Goal: Book appointment/travel/reservation

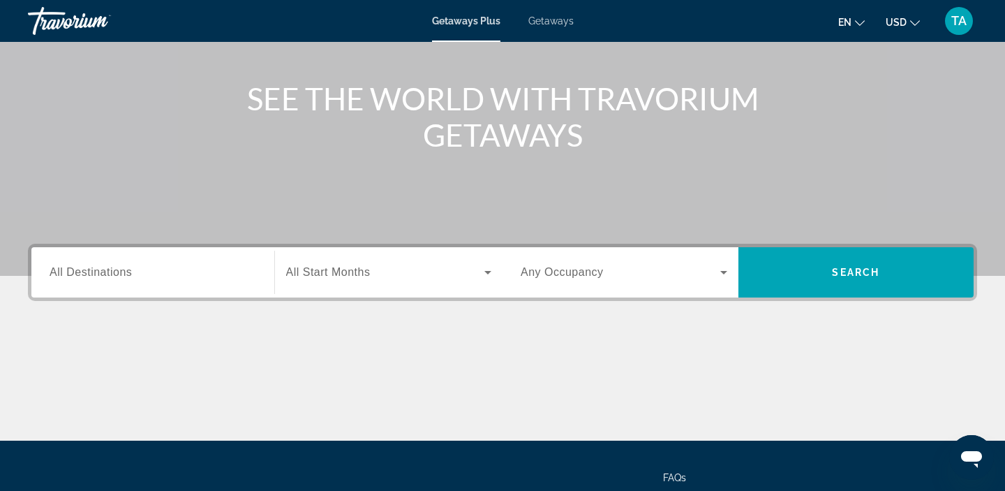
click at [103, 278] on span "All Destinations" at bounding box center [91, 272] width 82 height 12
click at [103, 278] on input "Destination All Destinations" at bounding box center [153, 273] width 207 height 17
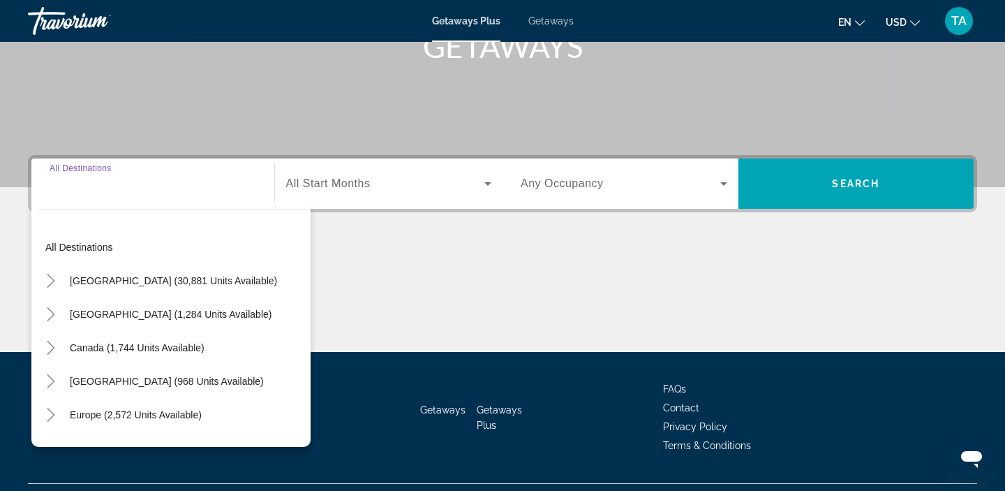
scroll to position [264, 0]
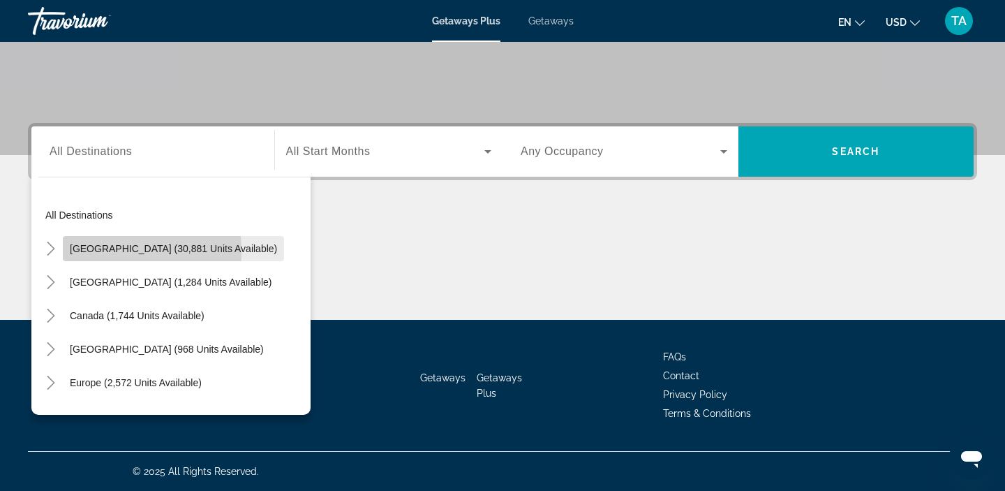
click at [65, 251] on span "Search widget" at bounding box center [173, 248] width 221 height 33
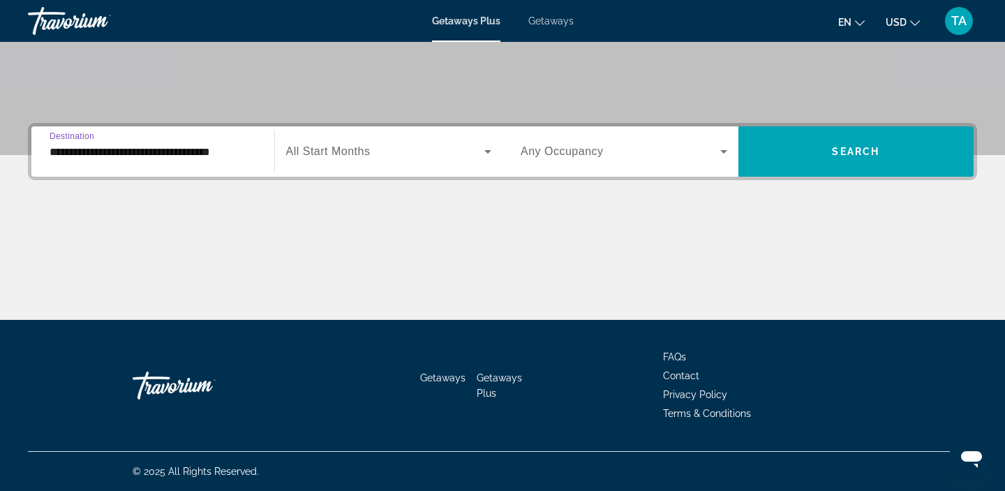
click at [57, 158] on input "**********" at bounding box center [153, 152] width 207 height 17
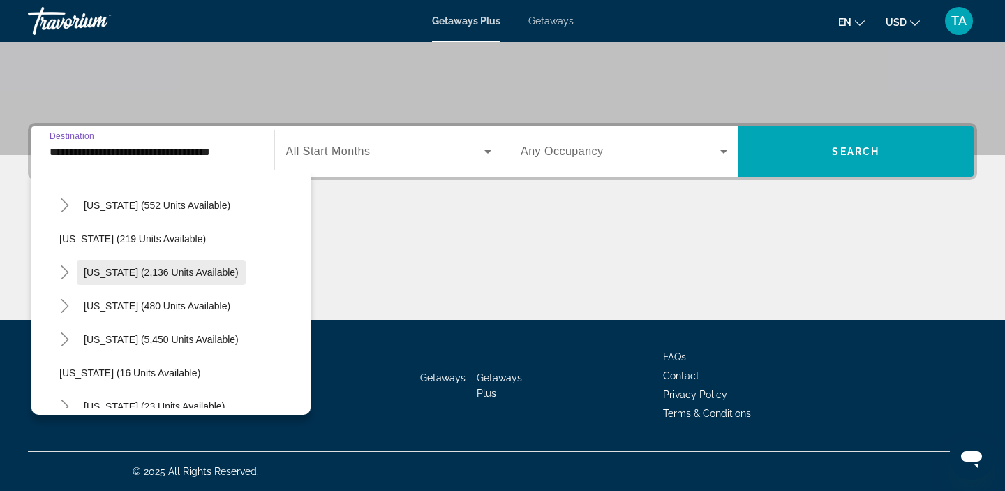
scroll to position [77, 0]
click at [84, 279] on span "Search widget" at bounding box center [161, 271] width 169 height 33
type input "**********"
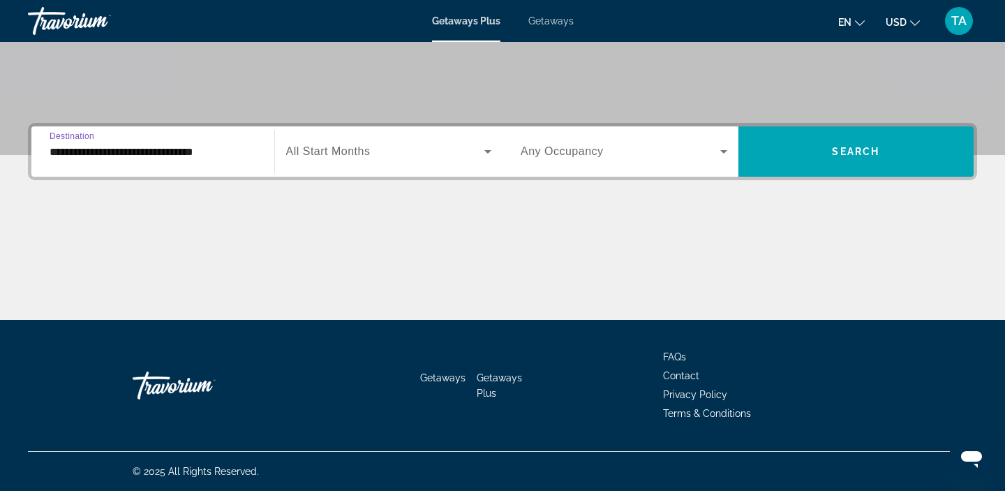
click at [552, 25] on span "Getaways" at bounding box center [550, 20] width 45 height 11
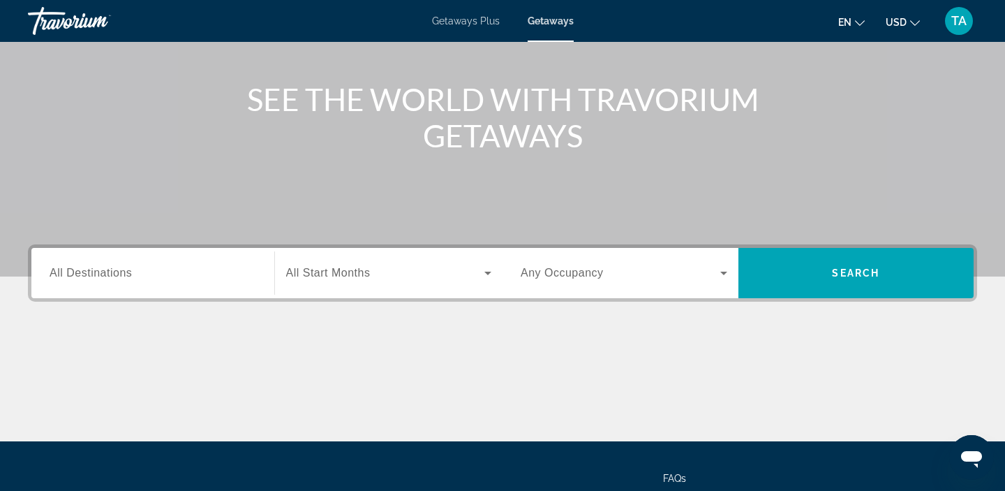
click at [79, 284] on div "Search widget" at bounding box center [153, 273] width 207 height 40
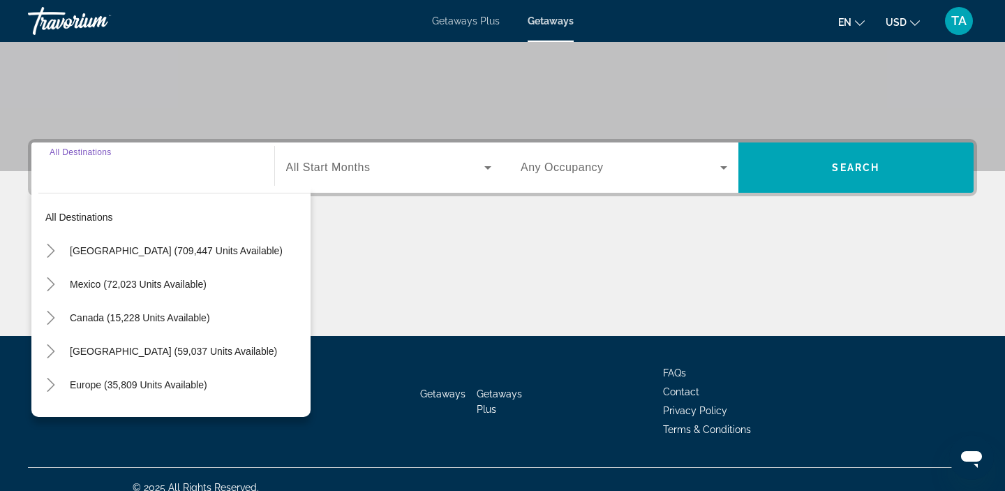
scroll to position [264, 0]
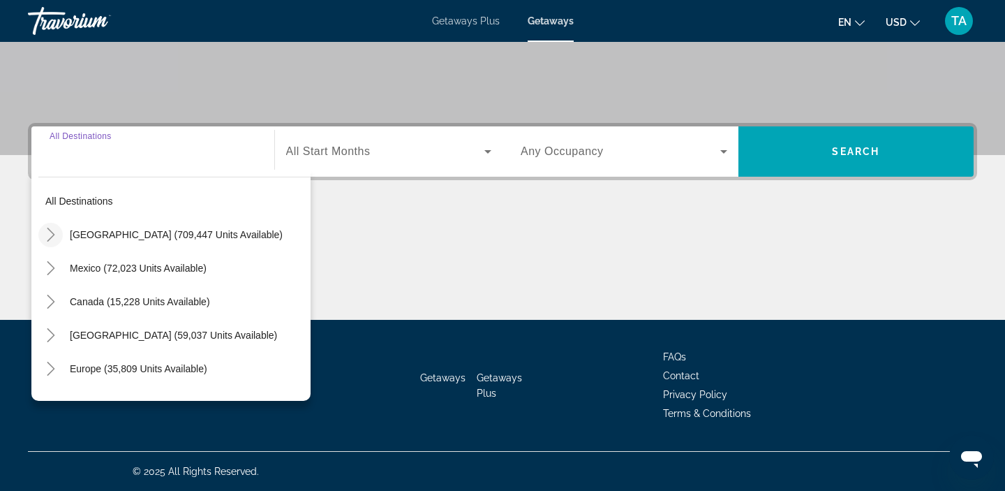
click at [54, 240] on icon "Toggle United States (709,447 units available)" at bounding box center [51, 235] width 14 height 14
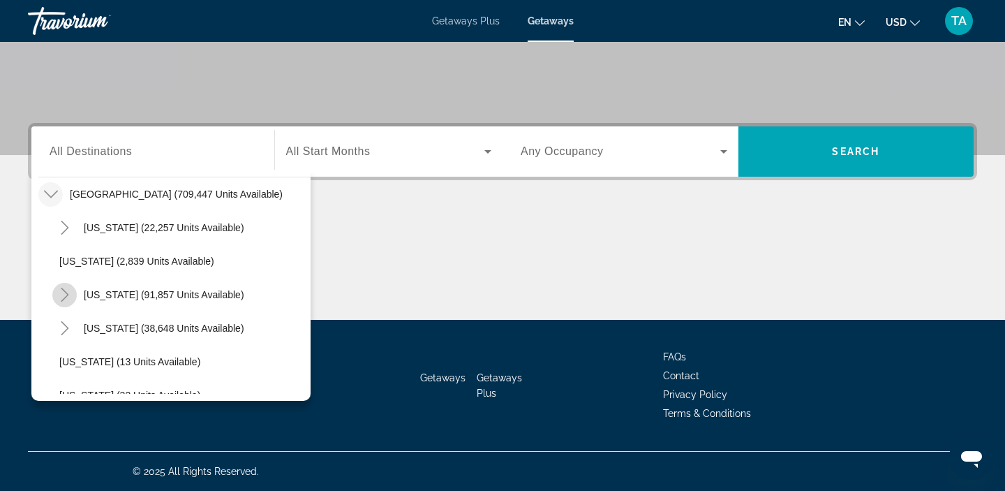
click at [75, 298] on mat-icon "Toggle California (91,857 units available)" at bounding box center [64, 295] width 24 height 24
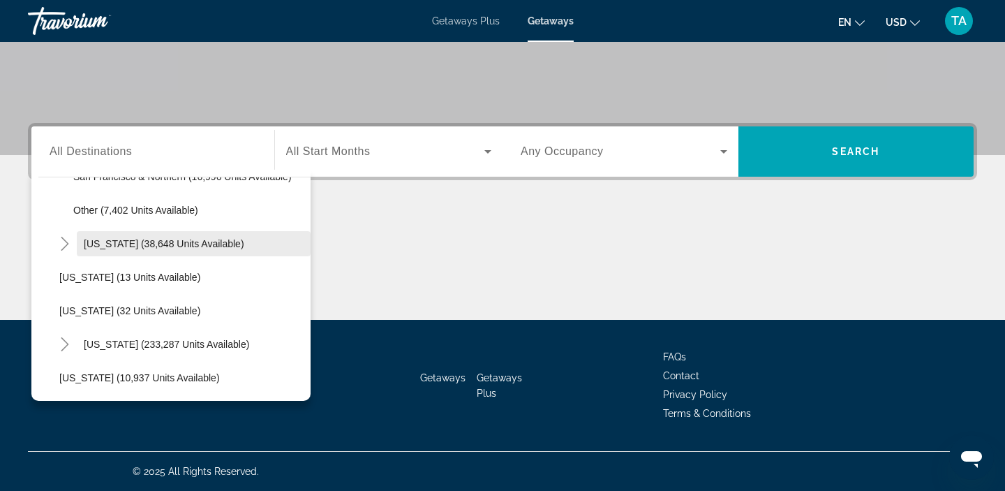
scroll to position [321, 0]
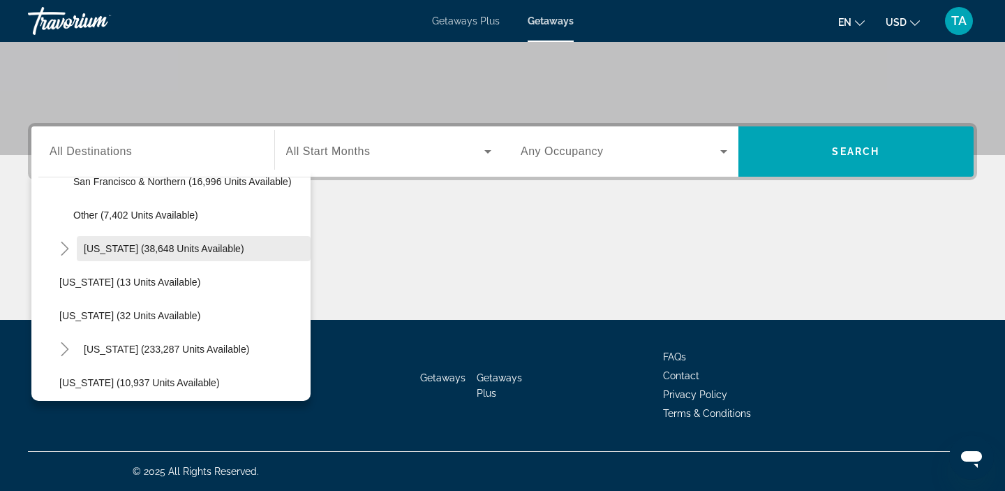
click at [84, 213] on span "Other (7,402 units available)" at bounding box center [135, 214] width 125 height 11
type input "**********"
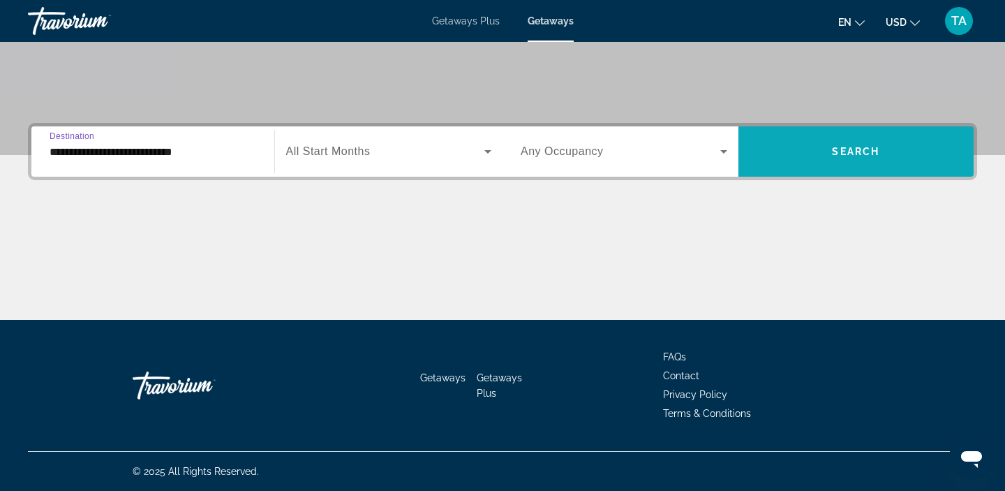
click at [789, 163] on span "Search widget" at bounding box center [856, 151] width 236 height 33
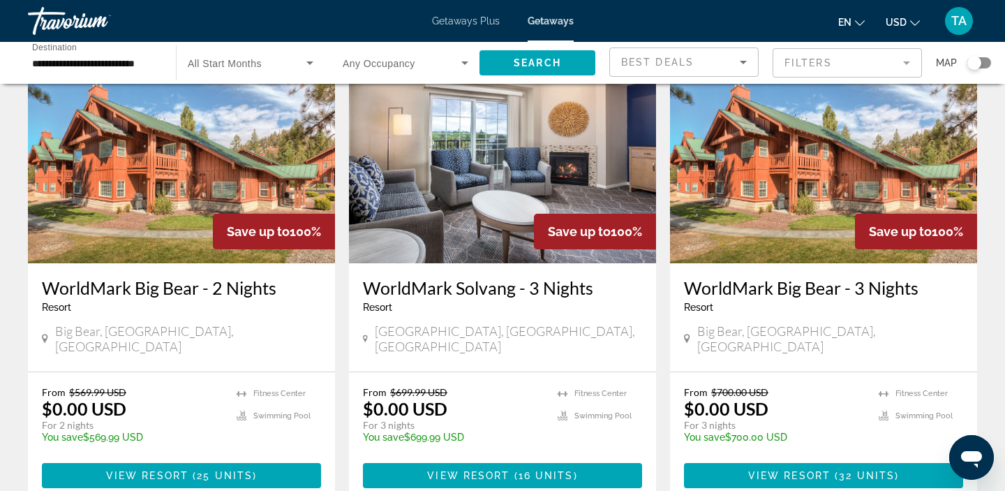
scroll to position [98, 0]
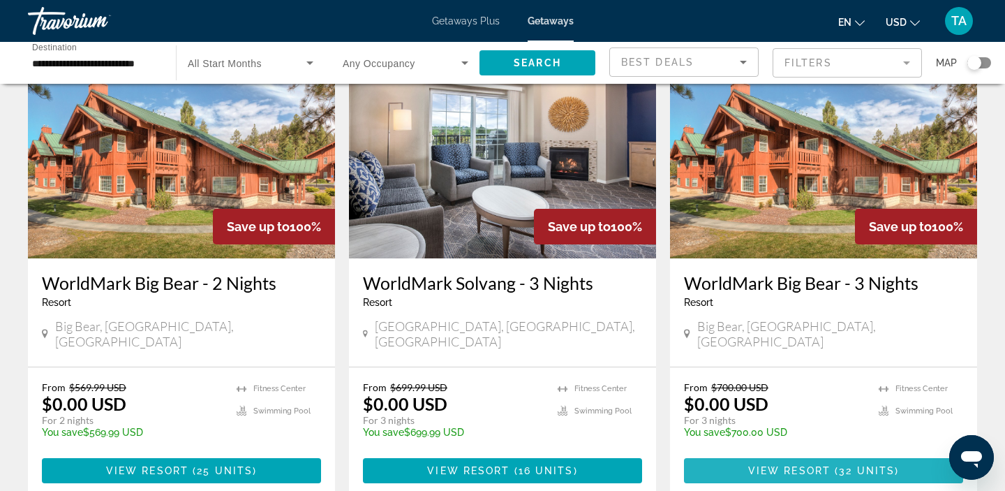
click at [818, 465] on span "View Resort" at bounding box center [789, 470] width 82 height 11
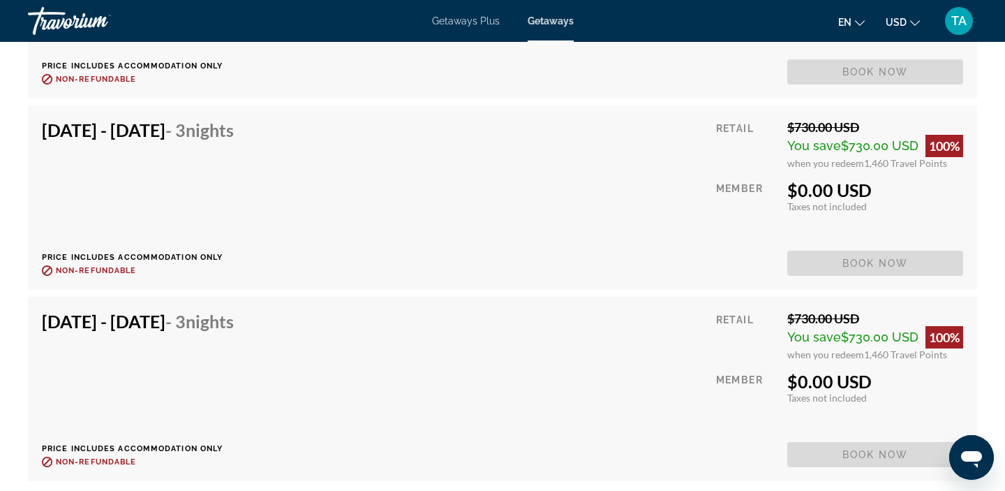
scroll to position [3055, 0]
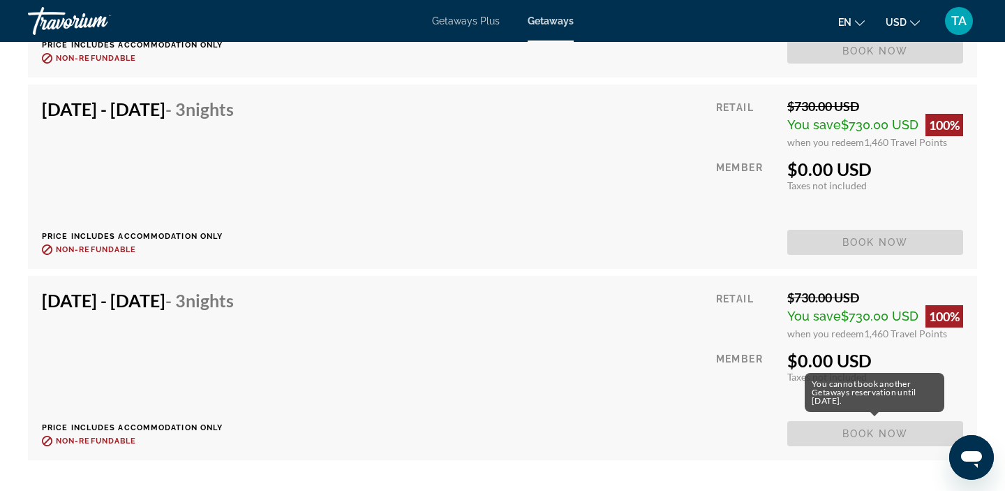
click at [863, 442] on span "Book now" at bounding box center [875, 433] width 176 height 25
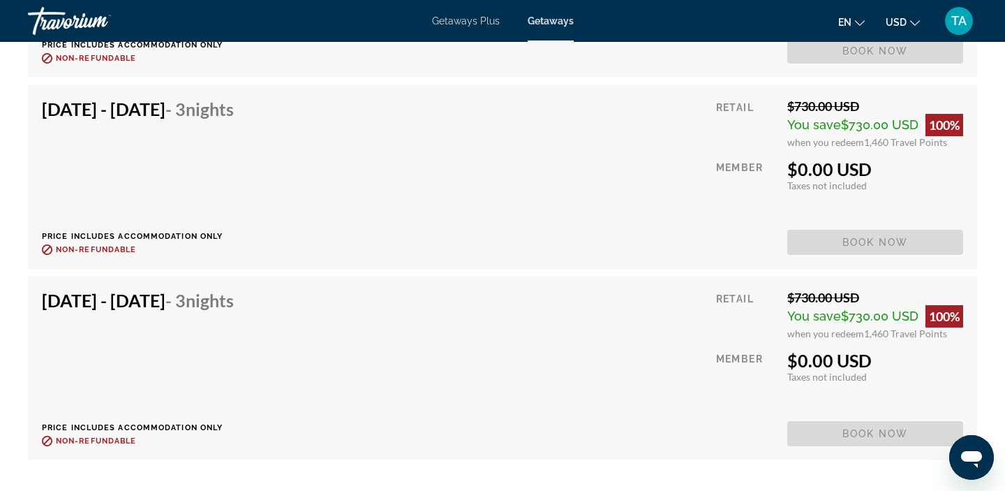
click at [863, 442] on span "Book now" at bounding box center [875, 433] width 176 height 25
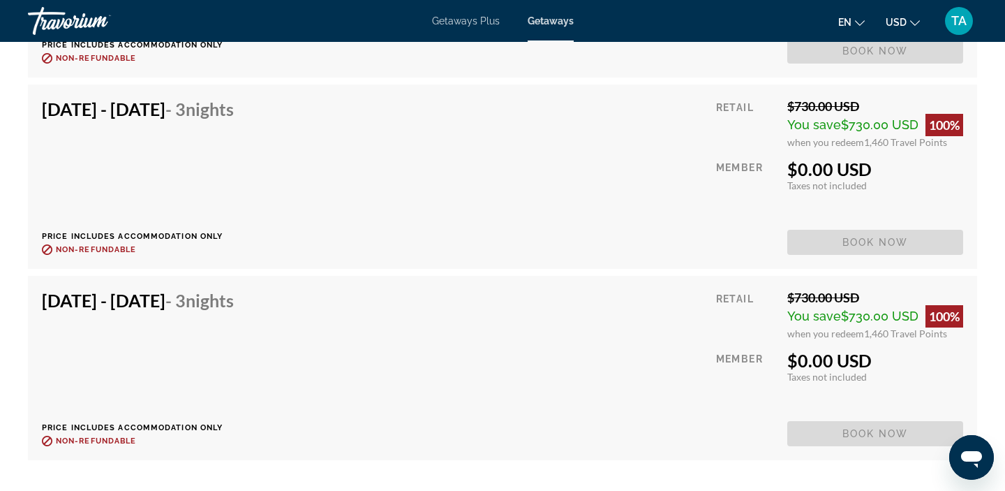
click at [863, 442] on span "Book now" at bounding box center [875, 433] width 176 height 25
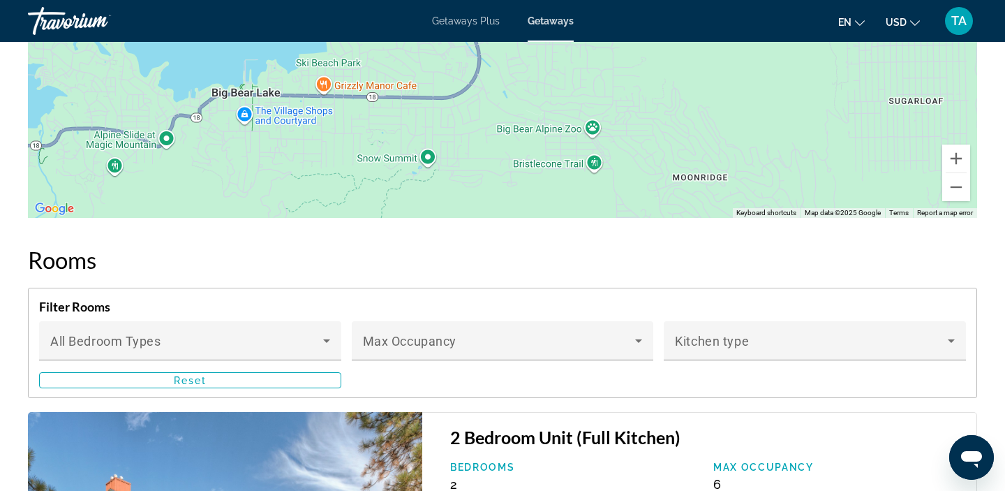
scroll to position [2207, 0]
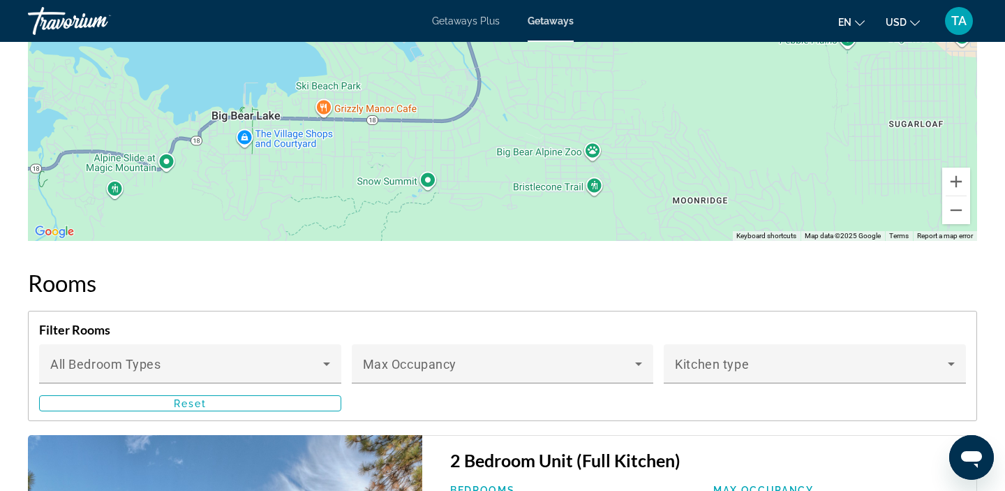
click at [480, 24] on span "Getaways Plus" at bounding box center [466, 20] width 68 height 11
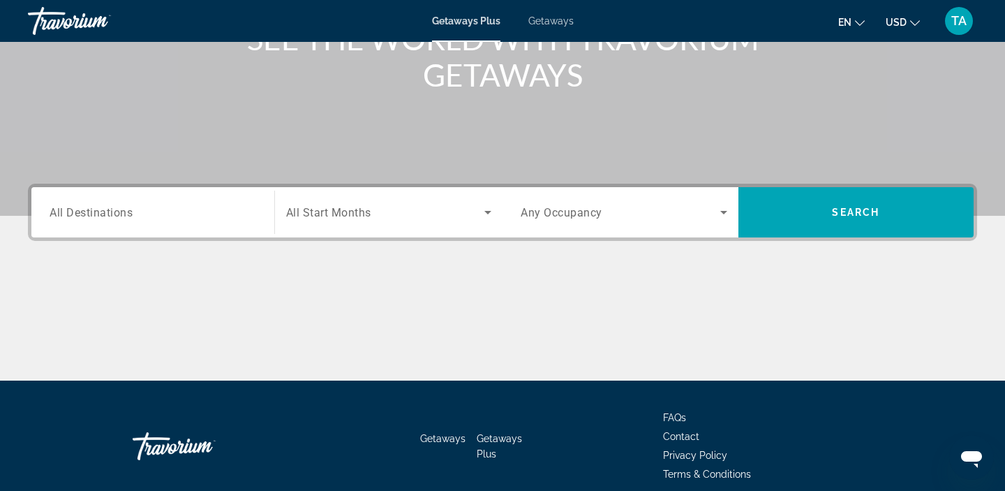
scroll to position [264, 0]
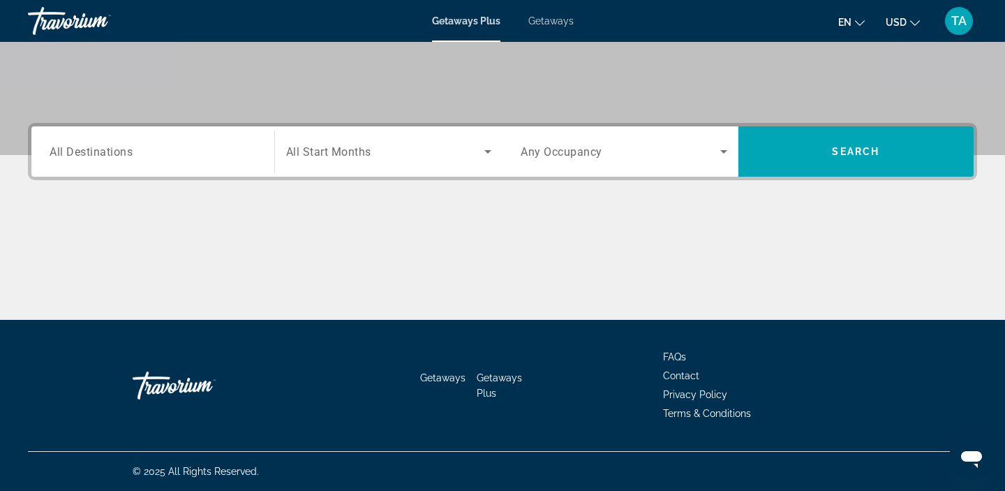
click at [93, 156] on span "All Destinations" at bounding box center [91, 150] width 83 height 13
click at [93, 156] on input "Destination All Destinations" at bounding box center [153, 152] width 207 height 17
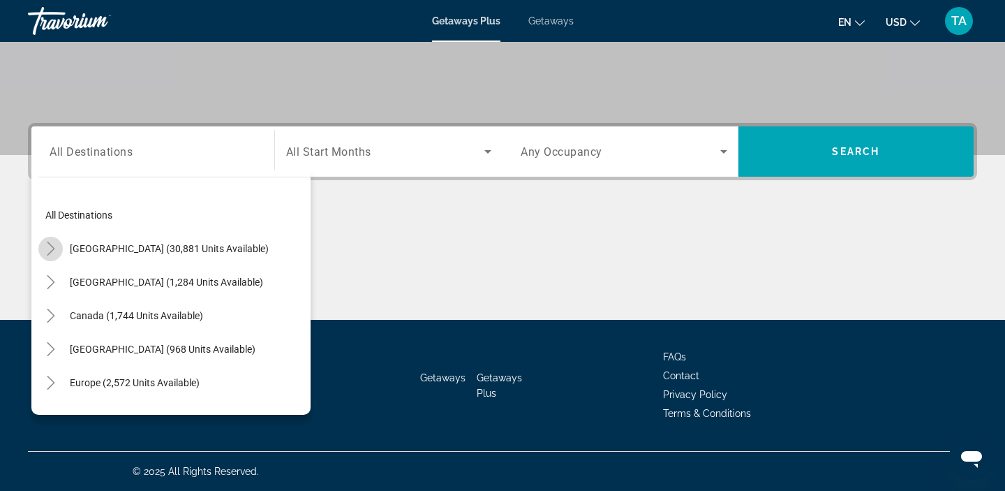
click at [57, 246] on icon "Toggle United States (30,881 units available)" at bounding box center [51, 248] width 14 height 14
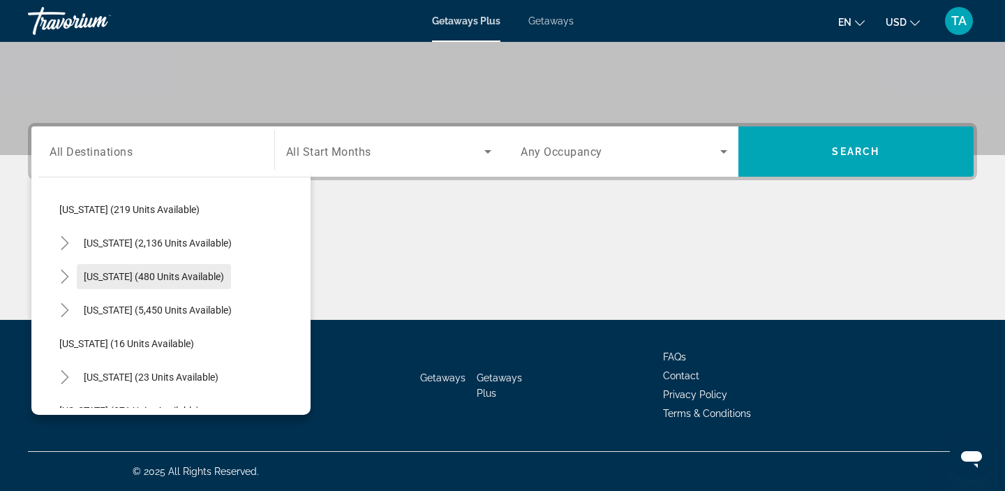
scroll to position [0, 0]
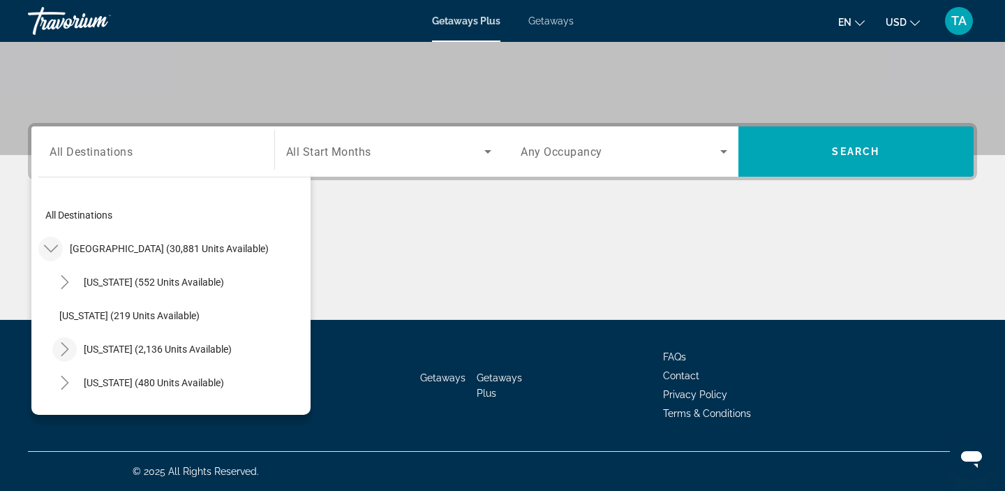
click at [73, 351] on mat-icon "Toggle California (2,136 units available)" at bounding box center [64, 349] width 24 height 24
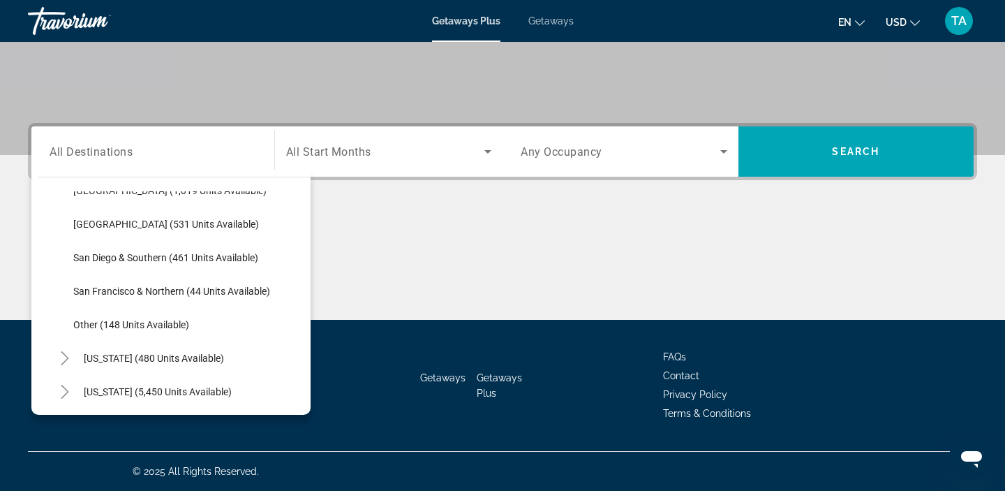
scroll to position [274, 0]
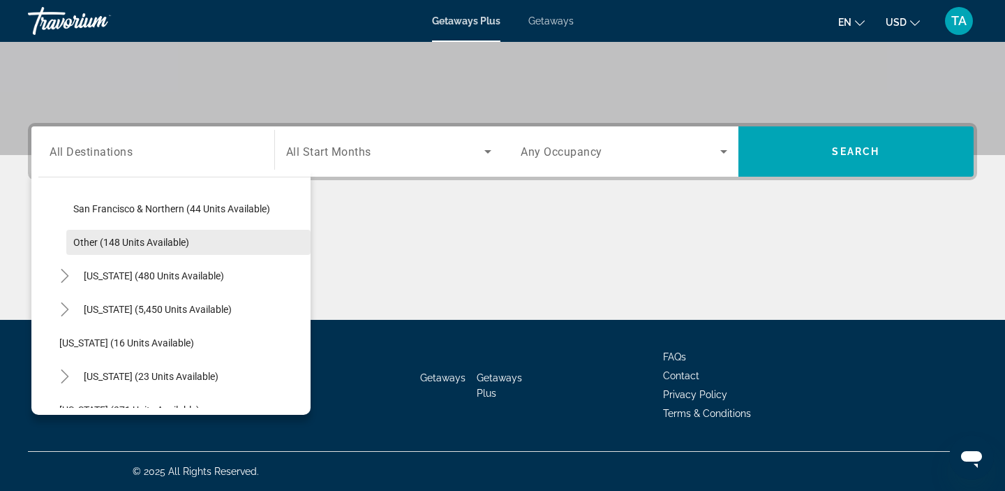
click at [107, 233] on span "Search widget" at bounding box center [188, 241] width 244 height 33
type input "**********"
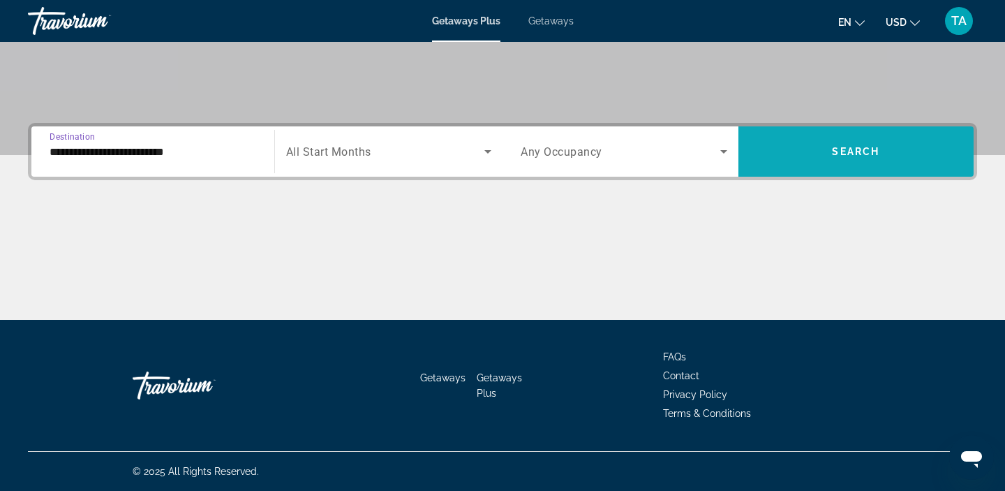
click at [824, 149] on span "Search widget" at bounding box center [856, 151] width 236 height 33
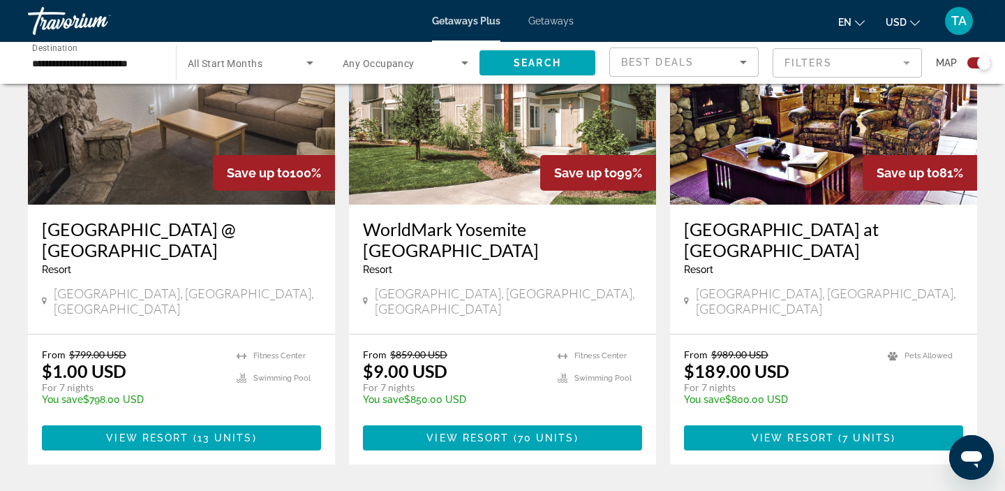
scroll to position [590, 0]
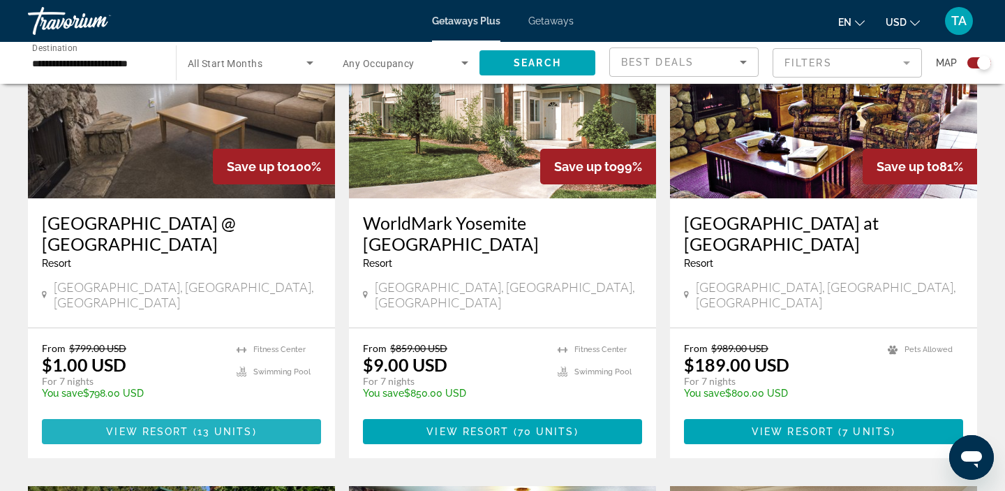
click at [195, 426] on span "( 13 units )" at bounding box center [222, 431] width 68 height 11
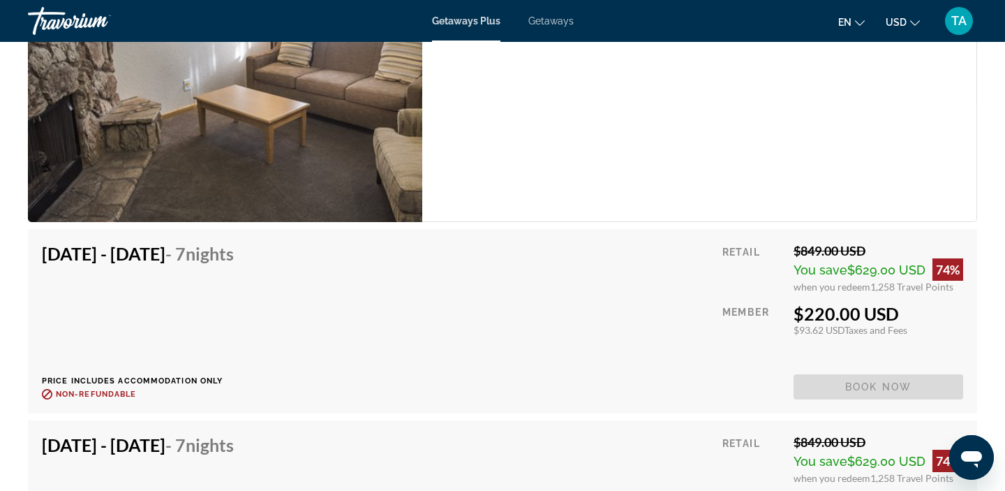
scroll to position [2584, 0]
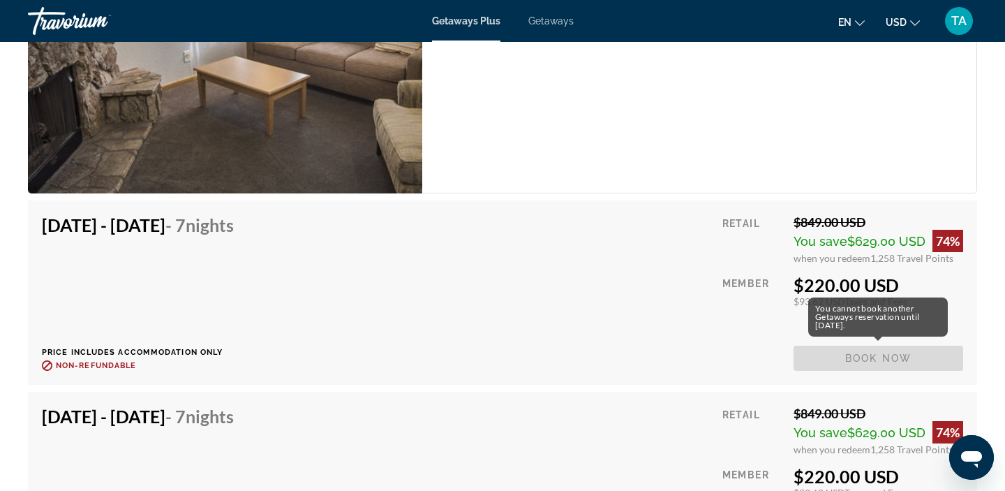
click at [832, 365] on span "Book now" at bounding box center [879, 357] width 170 height 25
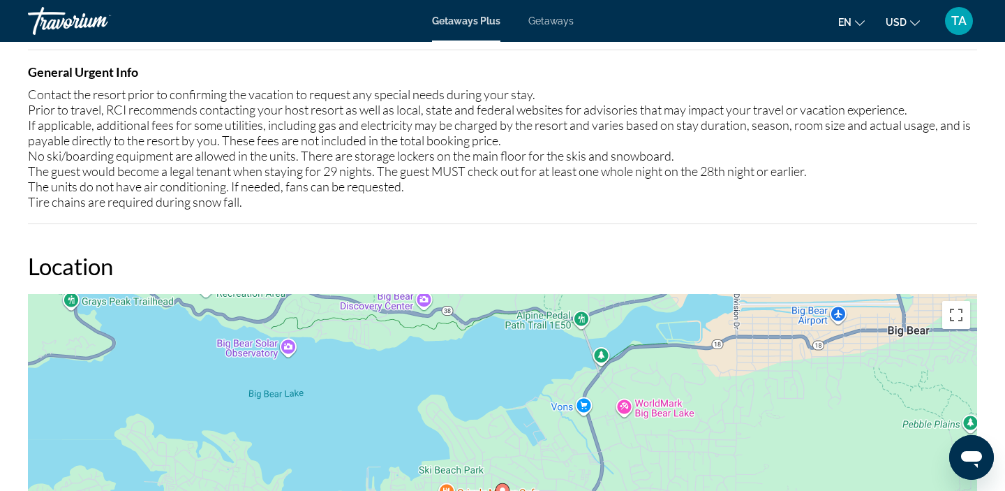
scroll to position [1477, 0]
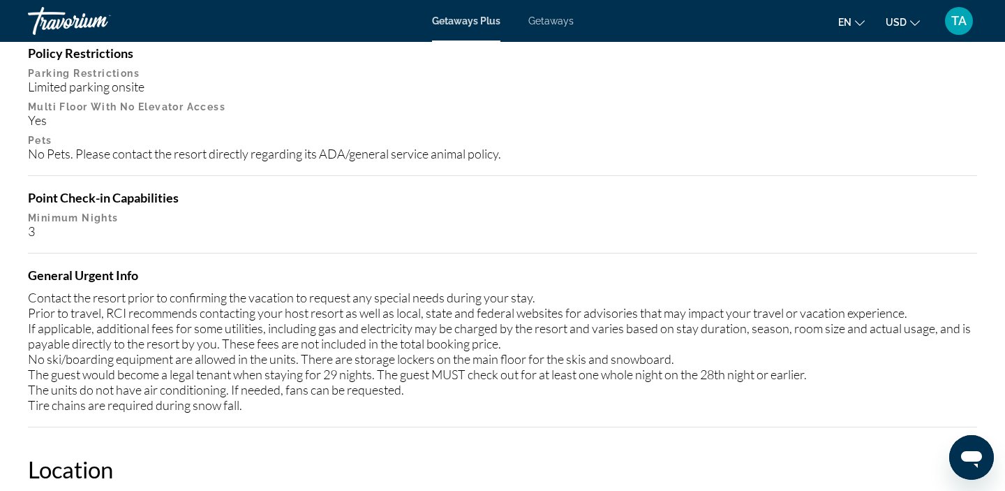
click at [960, 28] on span "TA" at bounding box center [958, 21] width 15 height 14
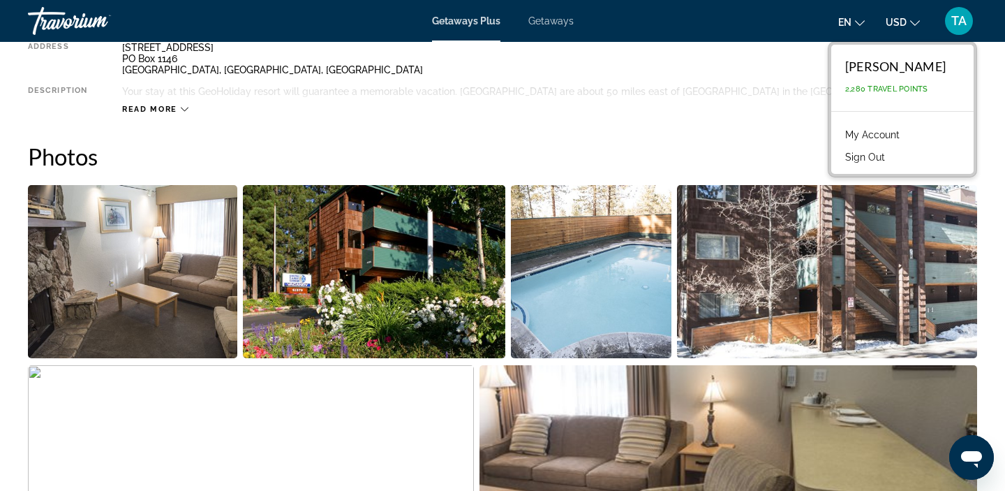
scroll to position [547, 0]
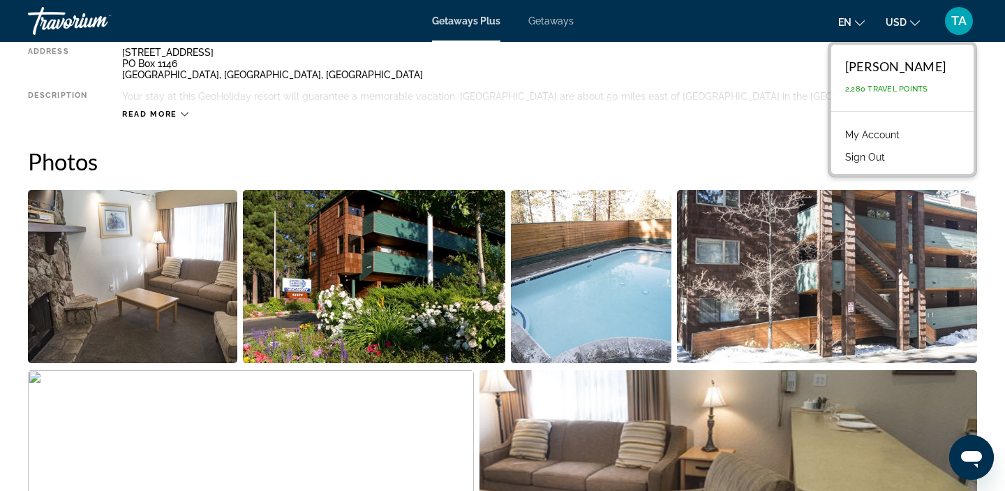
click at [882, 158] on button "Sign Out" at bounding box center [865, 157] width 54 height 18
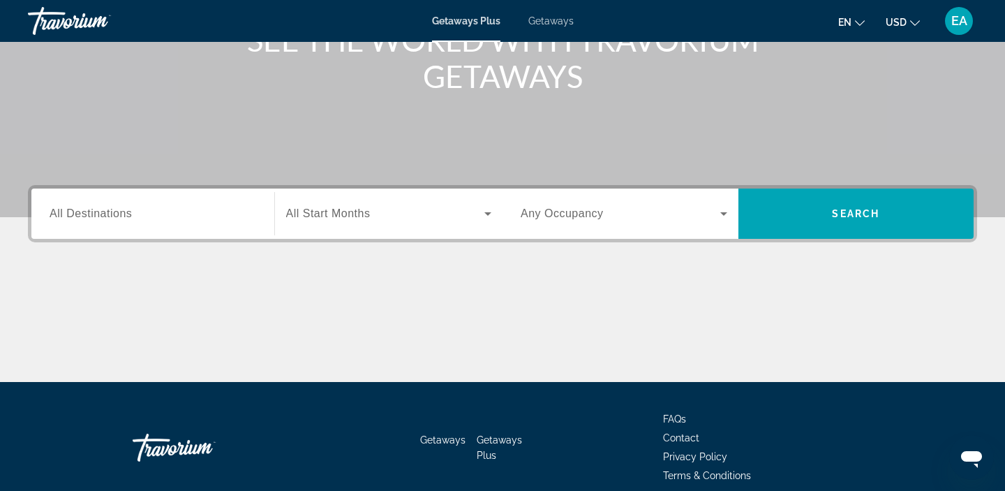
scroll to position [264, 0]
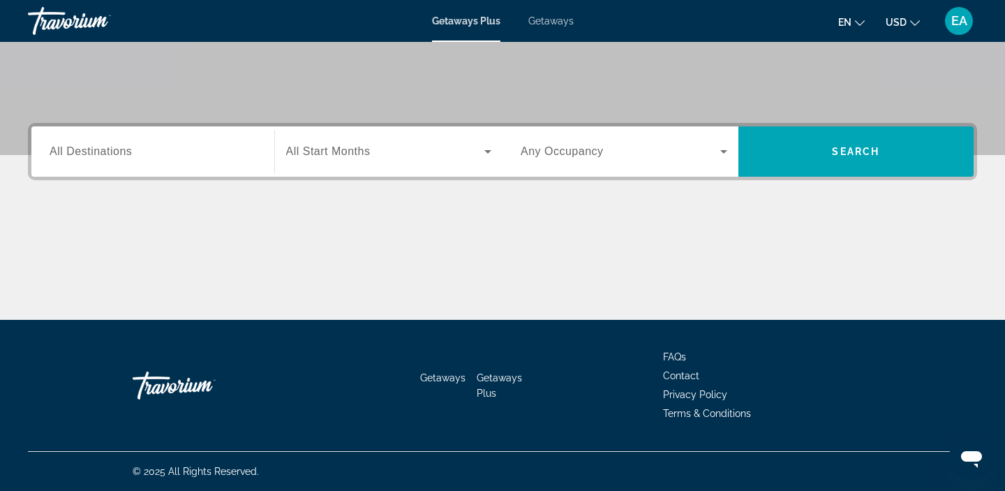
click at [84, 155] on span "All Destinations" at bounding box center [91, 151] width 82 height 12
click at [84, 155] on input "Destination All Destinations" at bounding box center [153, 152] width 207 height 17
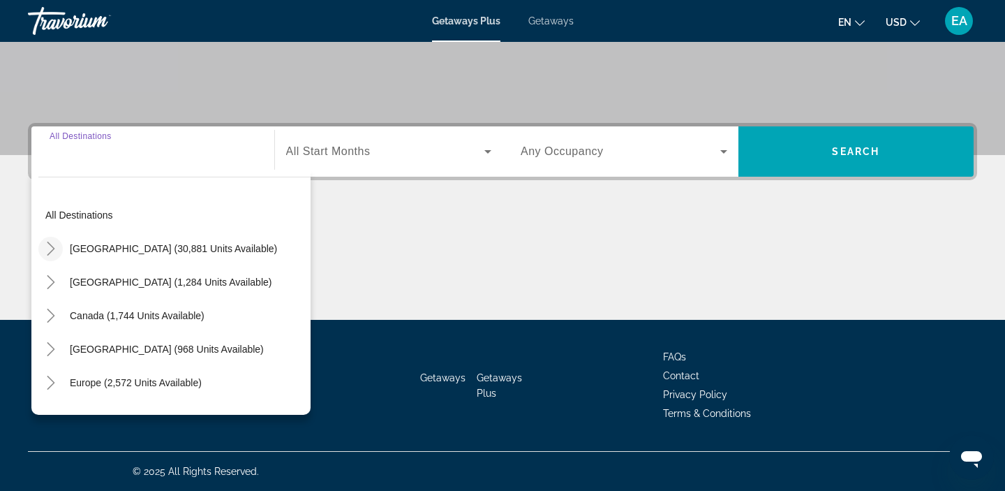
click at [58, 255] on mat-icon "Toggle United States (30,881 units available)" at bounding box center [50, 249] width 24 height 24
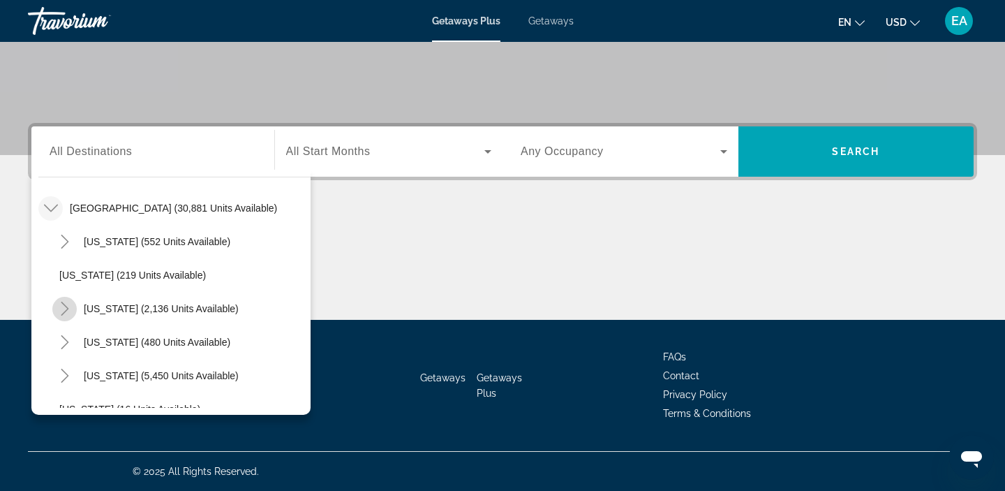
click at [74, 316] on mat-icon "Toggle California (2,136 units available)" at bounding box center [64, 309] width 24 height 24
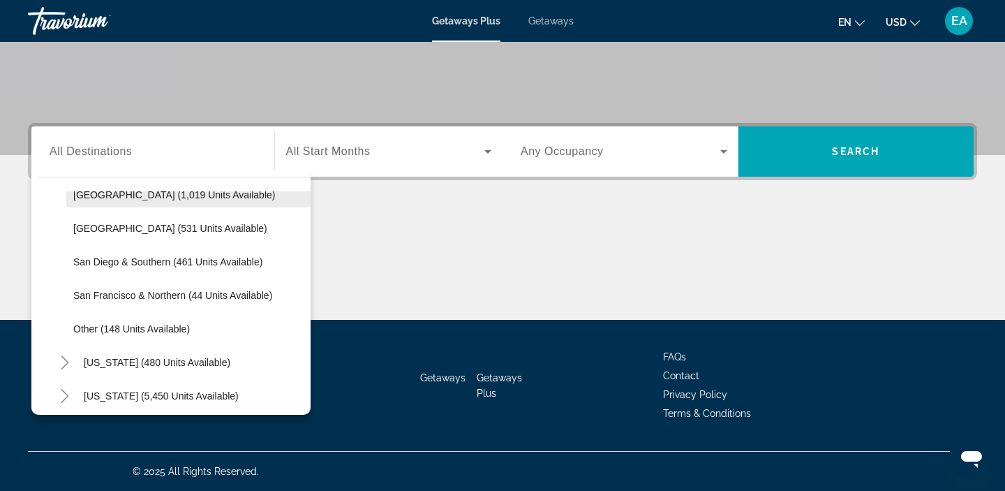
scroll to position [189, 0]
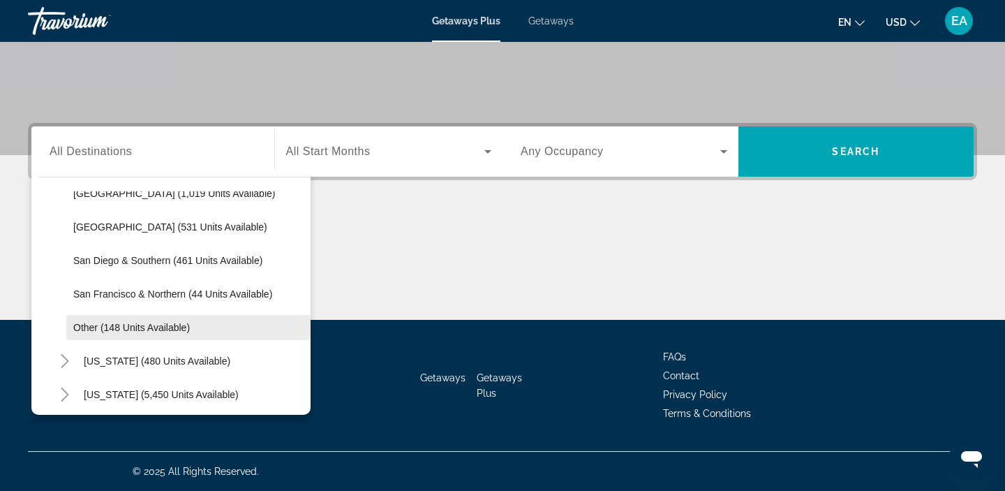
click at [124, 328] on span "Other (148 units available)" at bounding box center [131, 327] width 117 height 11
type input "**********"
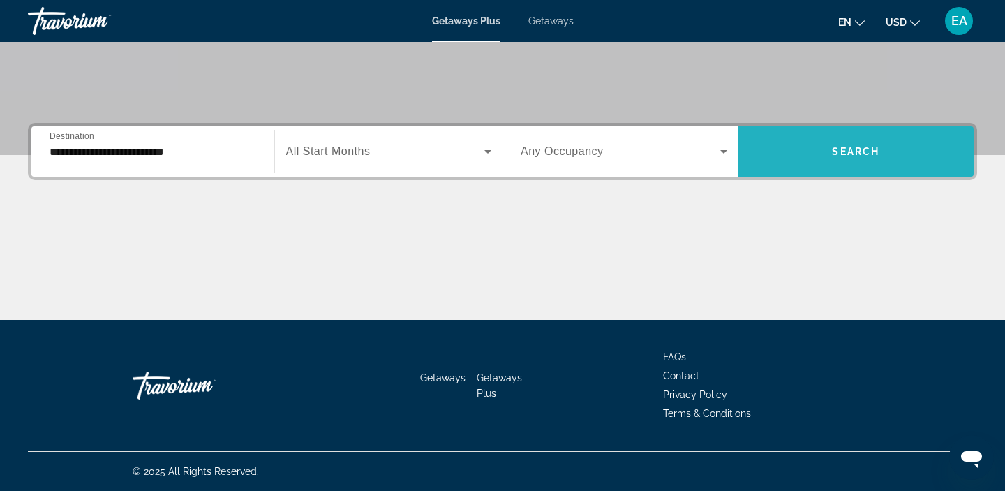
click at [847, 167] on span "Search widget" at bounding box center [856, 151] width 236 height 33
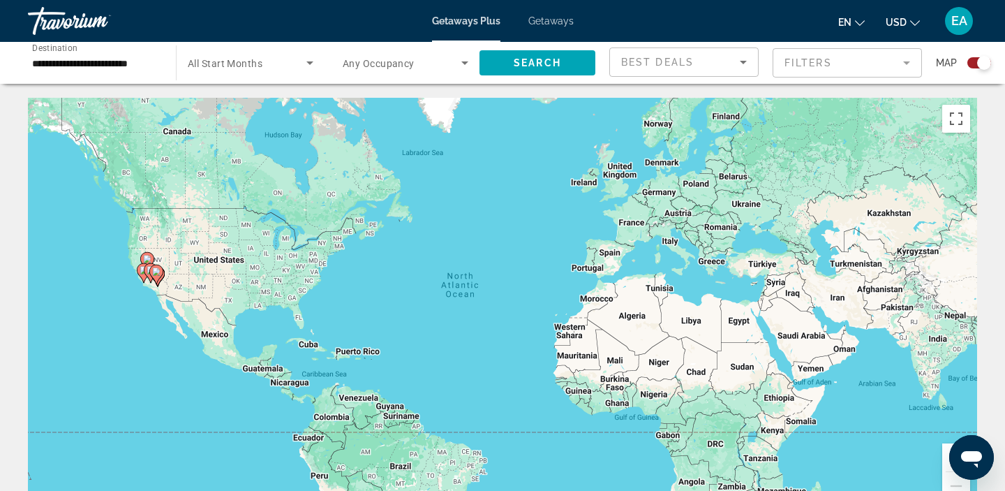
click at [554, 28] on div "Getaways Plus Getaways en English Español Français Italiano Português русский U…" at bounding box center [502, 21] width 1005 height 36
click at [553, 21] on span "Getaways" at bounding box center [550, 20] width 45 height 11
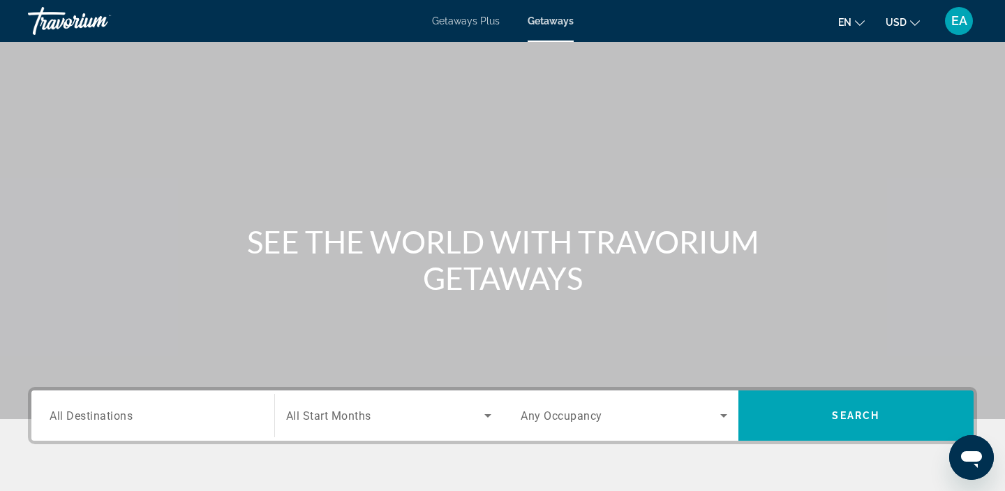
click at [84, 418] on span "All Destinations" at bounding box center [91, 414] width 83 height 13
click at [84, 418] on input "Destination All Destinations" at bounding box center [153, 416] width 207 height 17
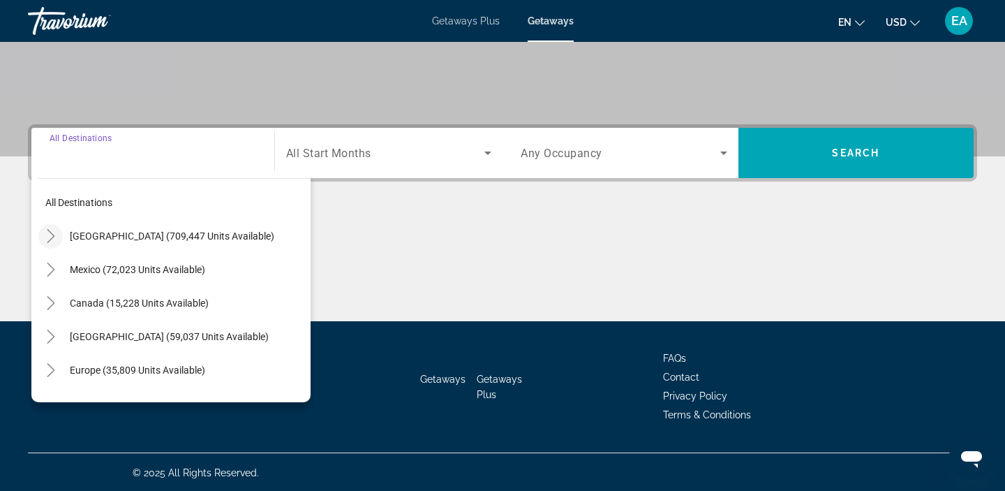
scroll to position [264, 0]
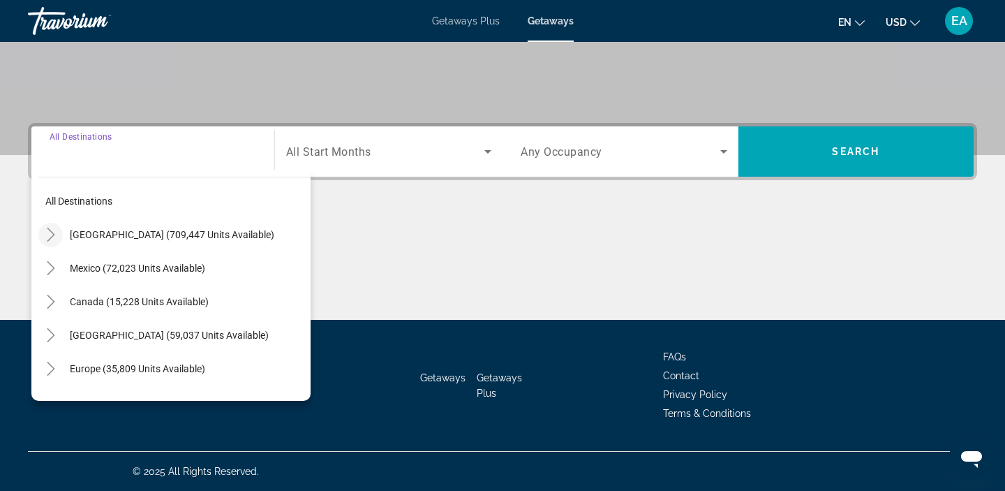
click at [56, 230] on icon "Toggle United States (709,447 units available)" at bounding box center [51, 235] width 14 height 14
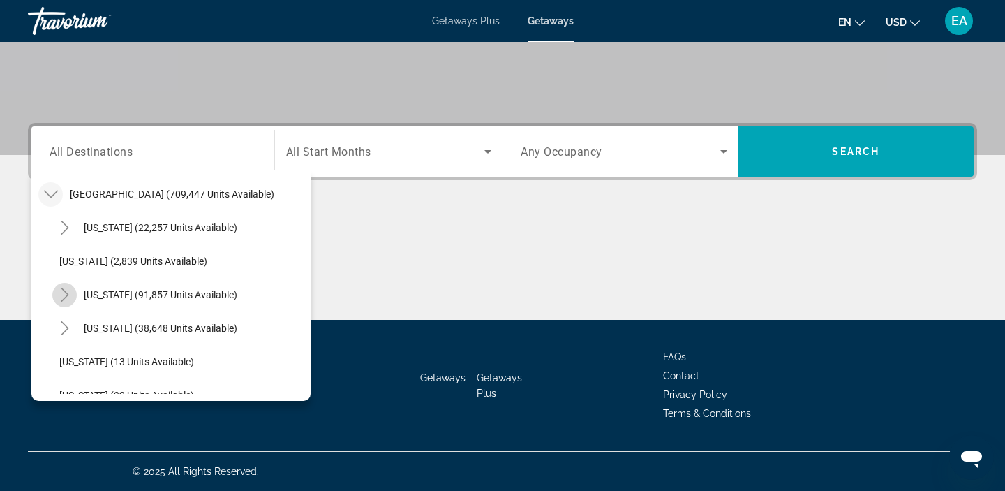
click at [74, 297] on mat-icon "Toggle California (91,857 units available)" at bounding box center [64, 295] width 24 height 24
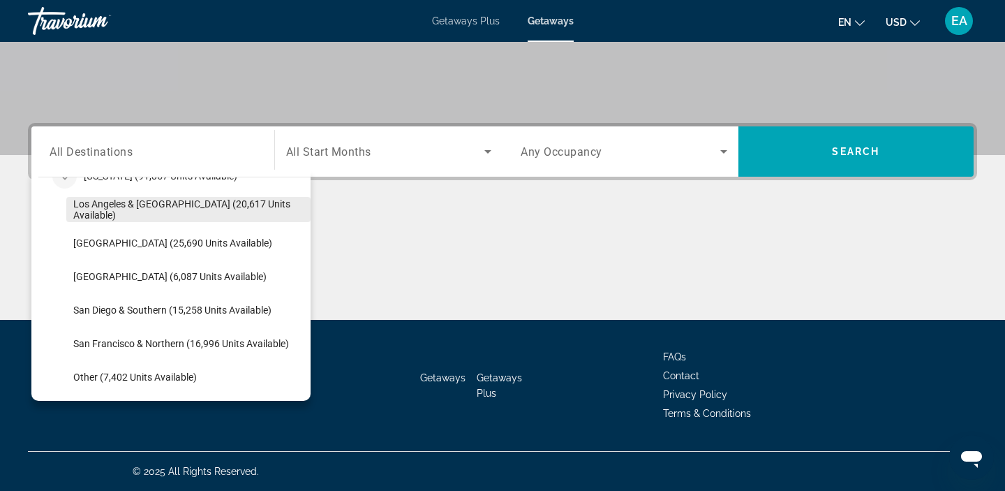
scroll to position [173, 0]
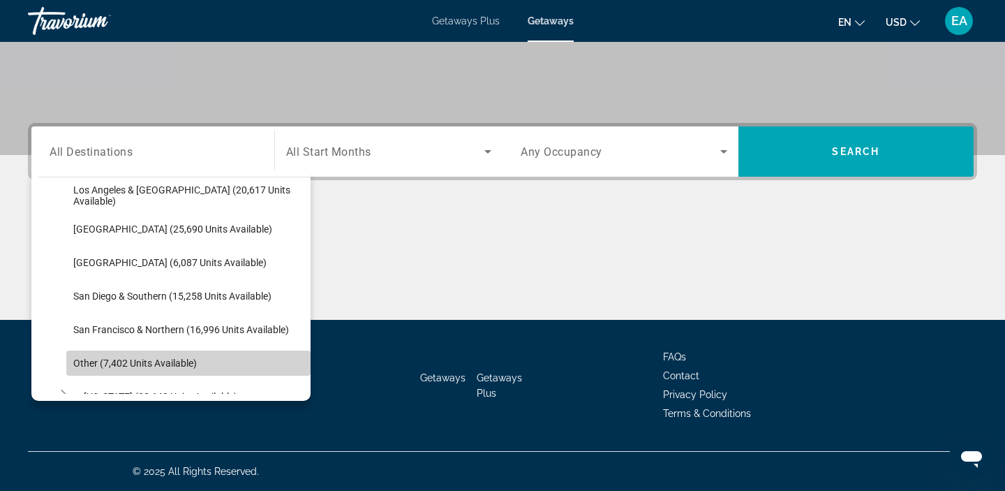
click at [111, 363] on span "Other (7,402 units available)" at bounding box center [135, 362] width 124 height 11
type input "**********"
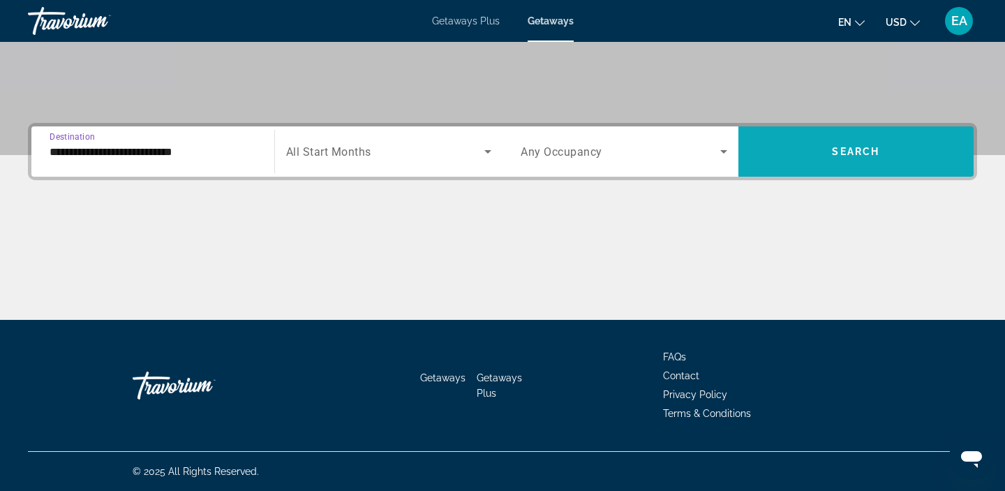
click at [797, 166] on span "Search widget" at bounding box center [856, 151] width 236 height 33
